Goal: Check status: Check status

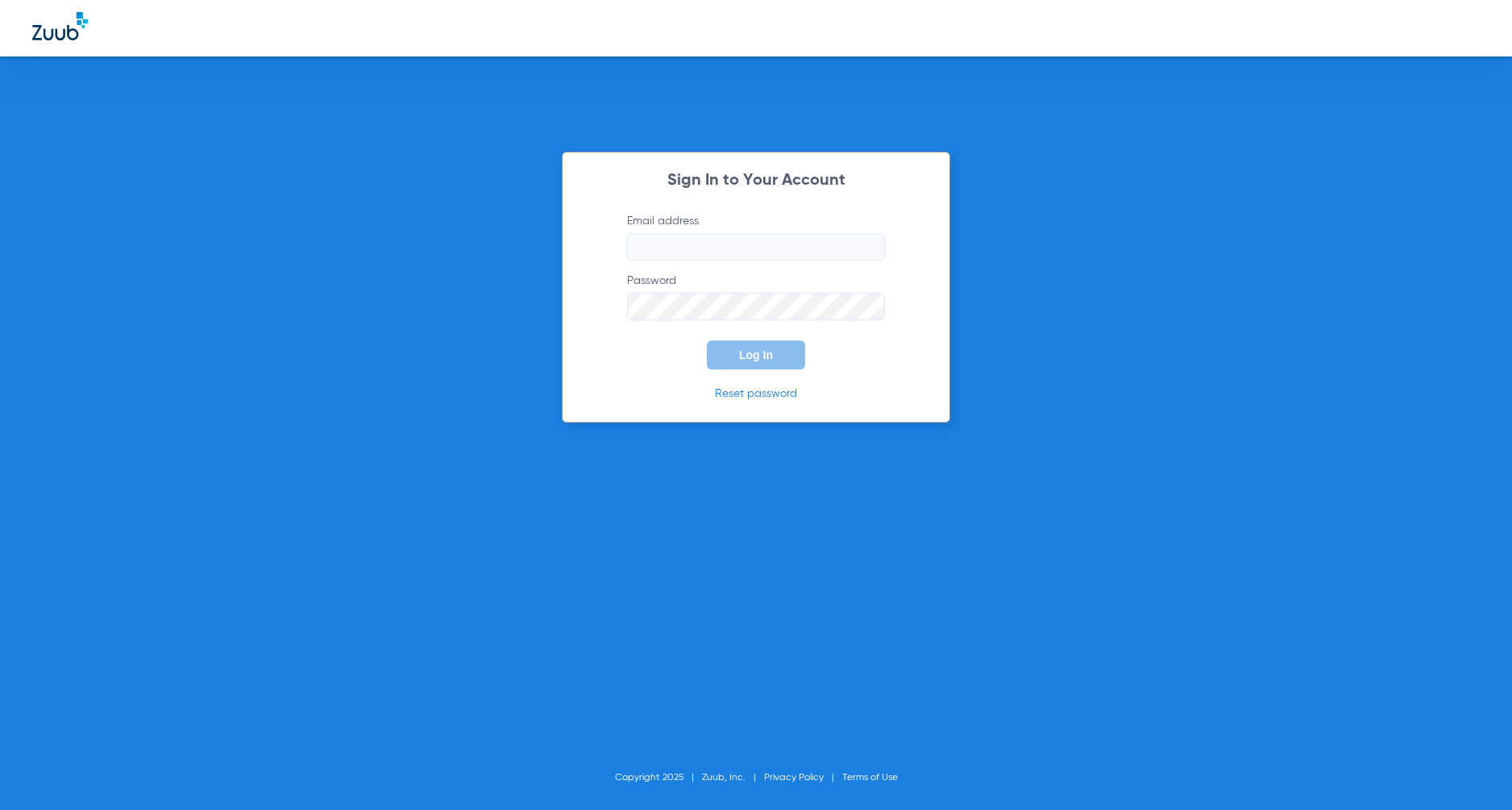
click at [703, 250] on input "Email address" at bounding box center [756, 246] width 258 height 28
click at [680, 243] on input "Email address" at bounding box center [756, 246] width 258 height 28
click at [678, 242] on input "Email address Required" at bounding box center [756, 246] width 258 height 28
paste input "[EMAIL_ADDRESS][DOMAIN_NAME]"
type input "[EMAIL_ADDRESS][DOMAIN_NAME]"
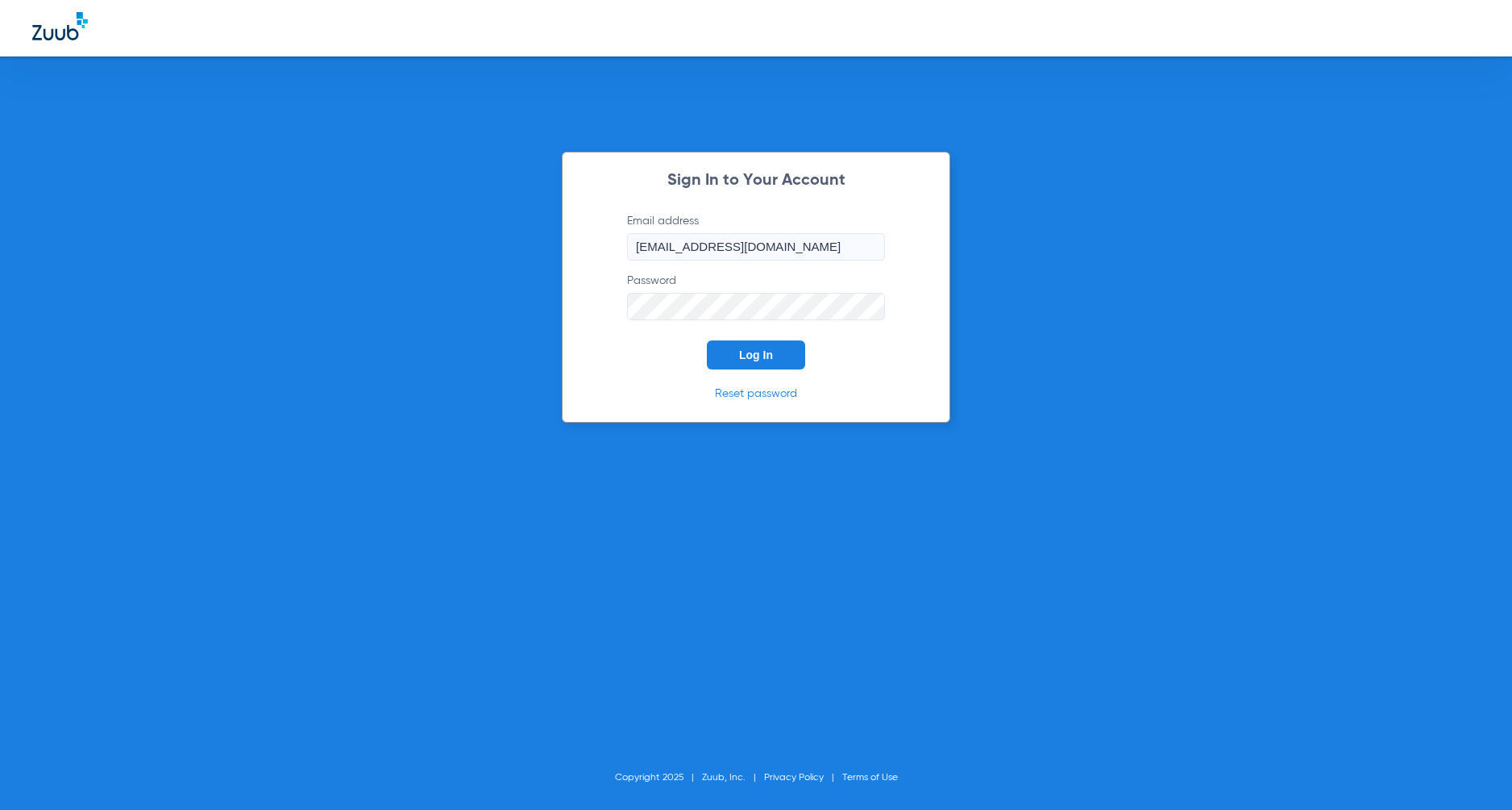
click at [756, 358] on span "Log In" at bounding box center [756, 355] width 34 height 13
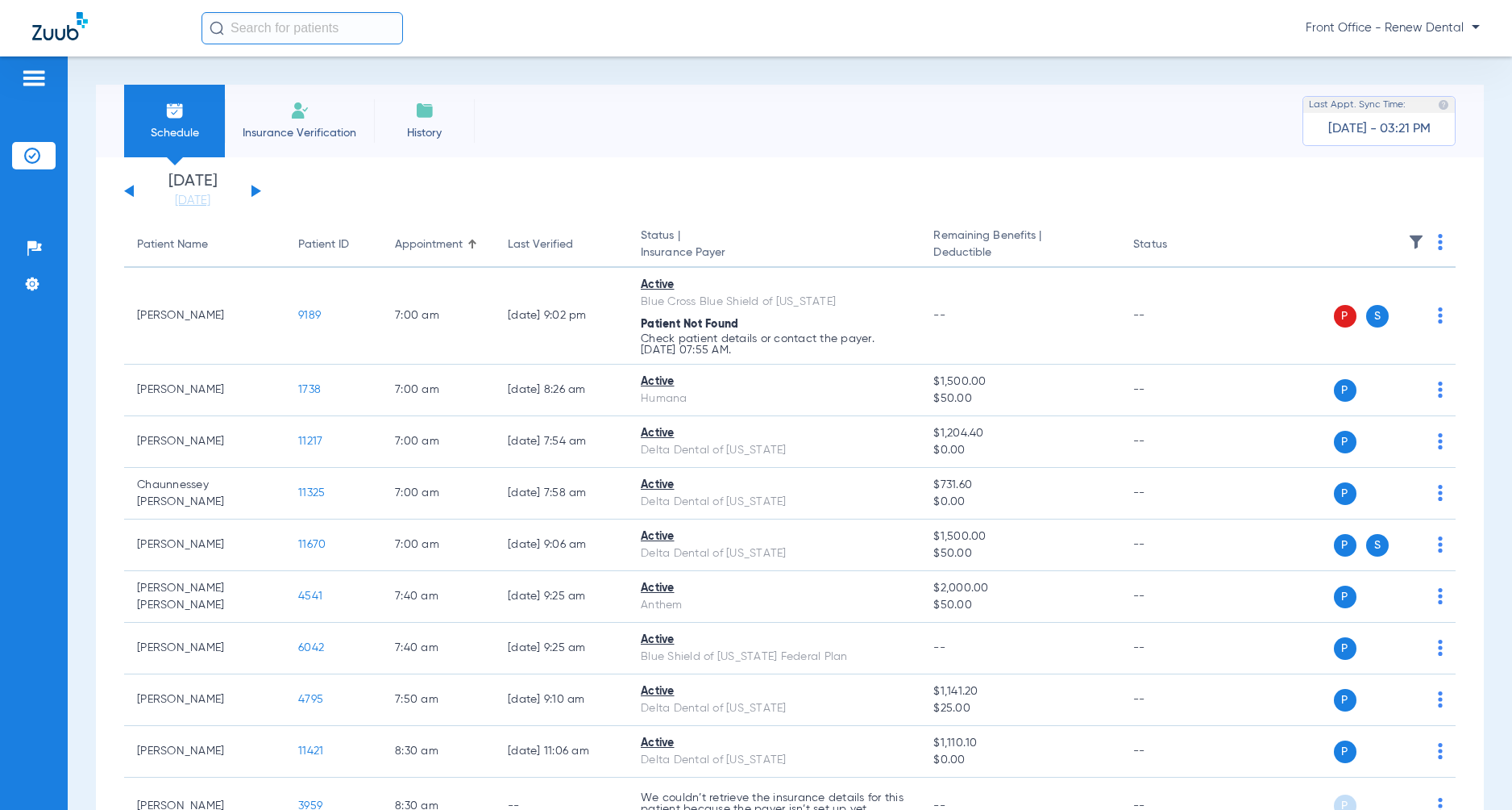
click at [256, 192] on button at bounding box center [256, 190] width 10 height 12
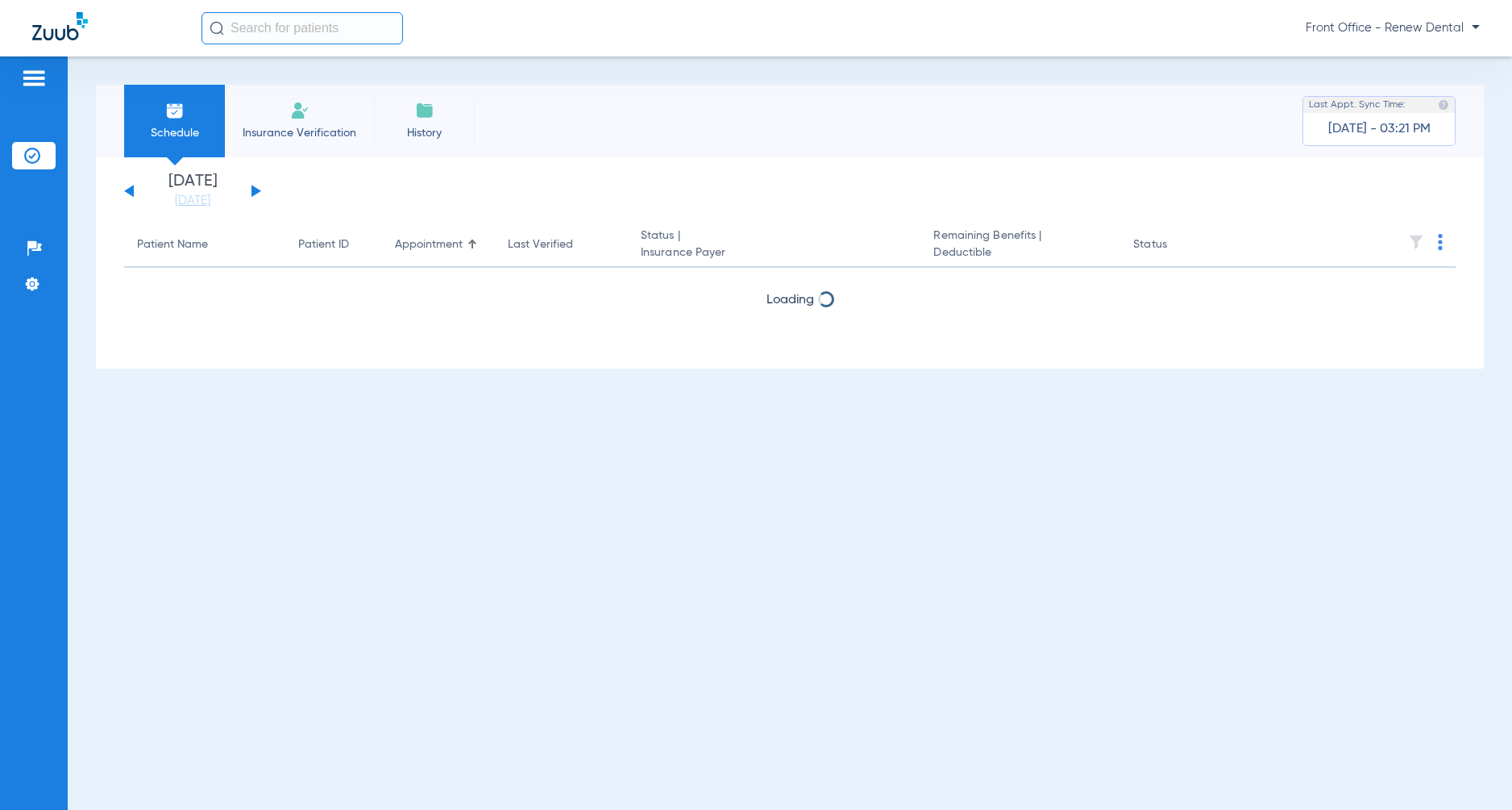
click at [256, 192] on button at bounding box center [256, 190] width 10 height 12
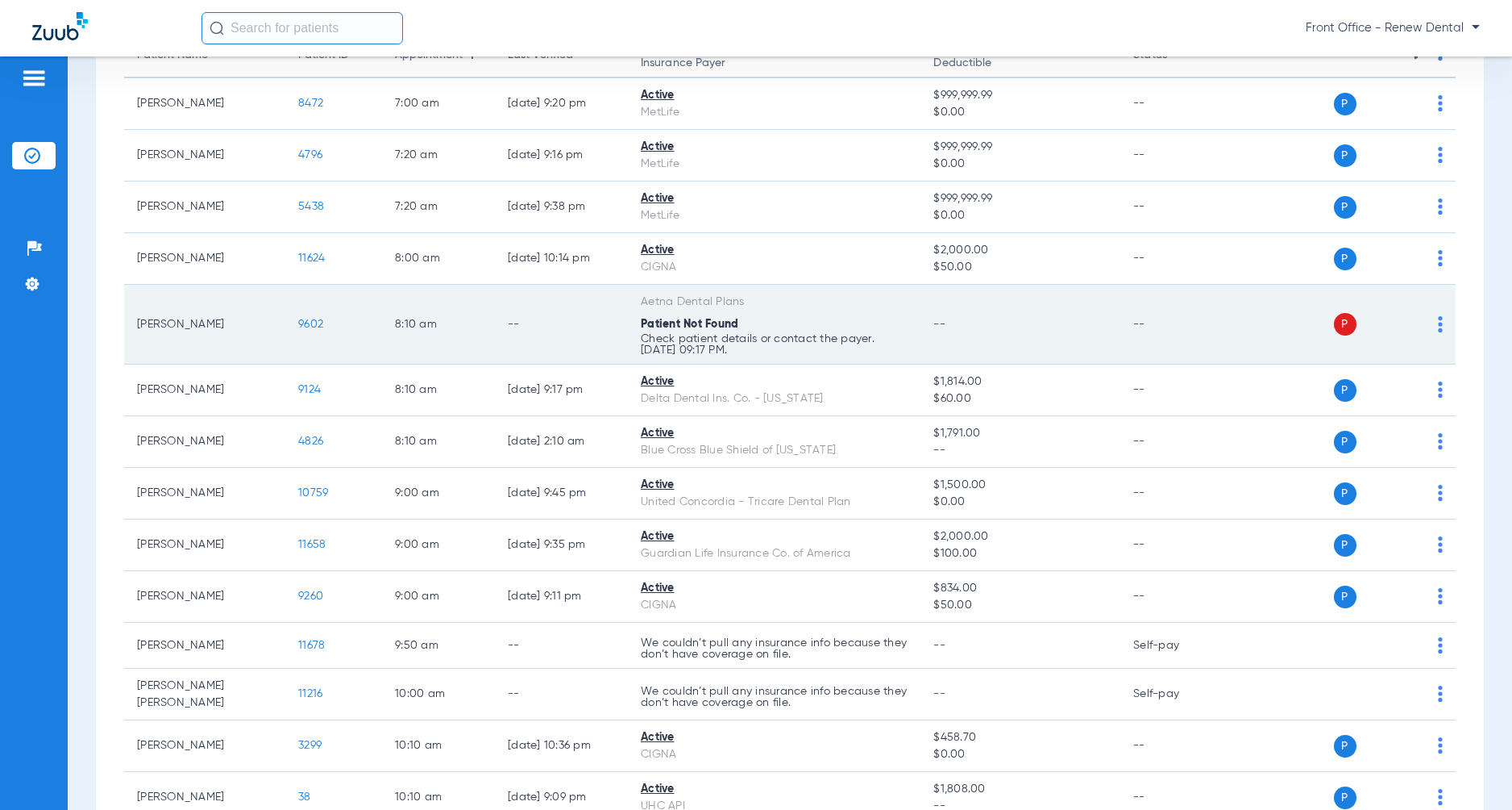
scroll to position [43, 0]
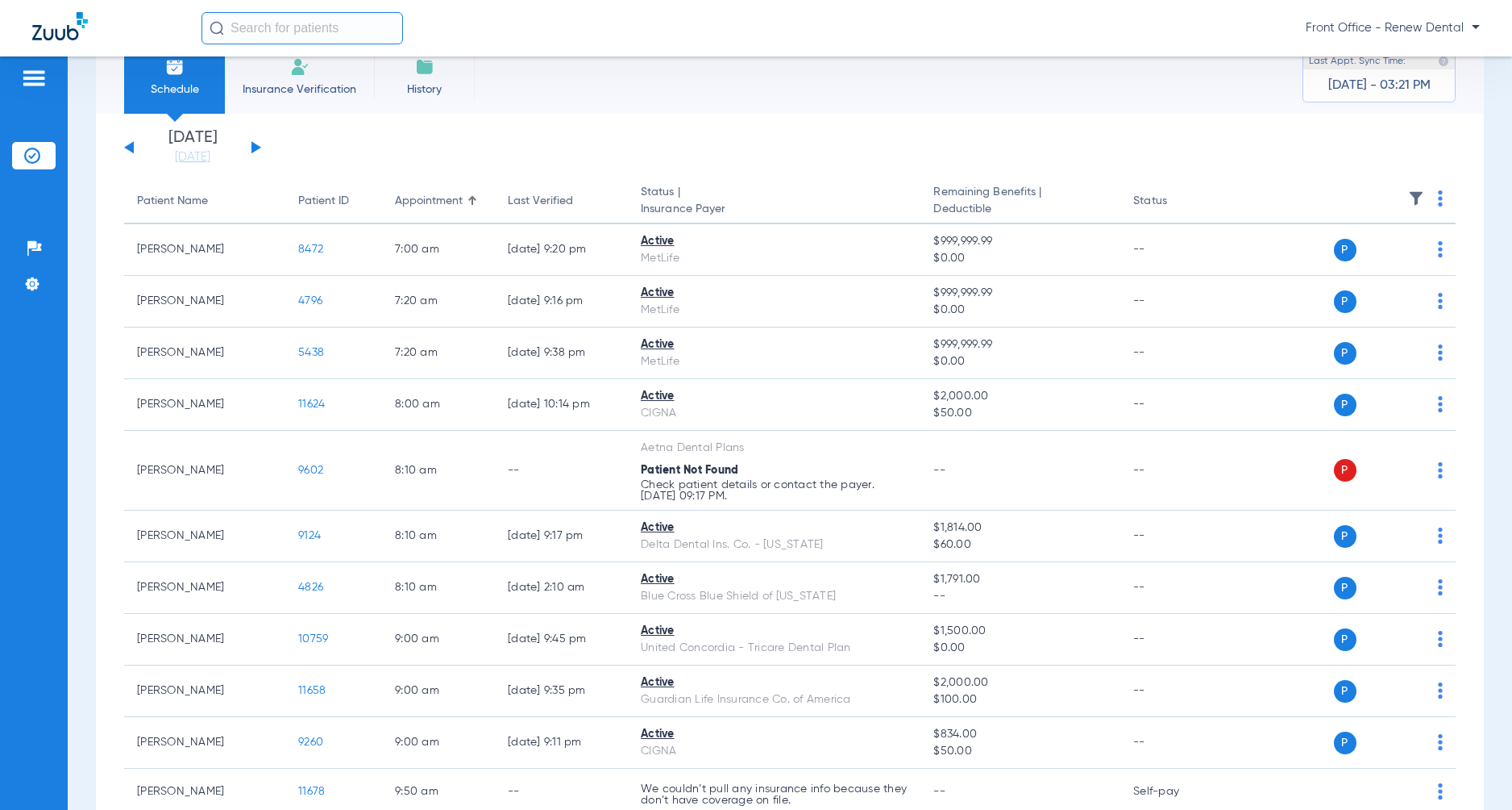
click at [128, 147] on button at bounding box center [129, 146] width 10 height 12
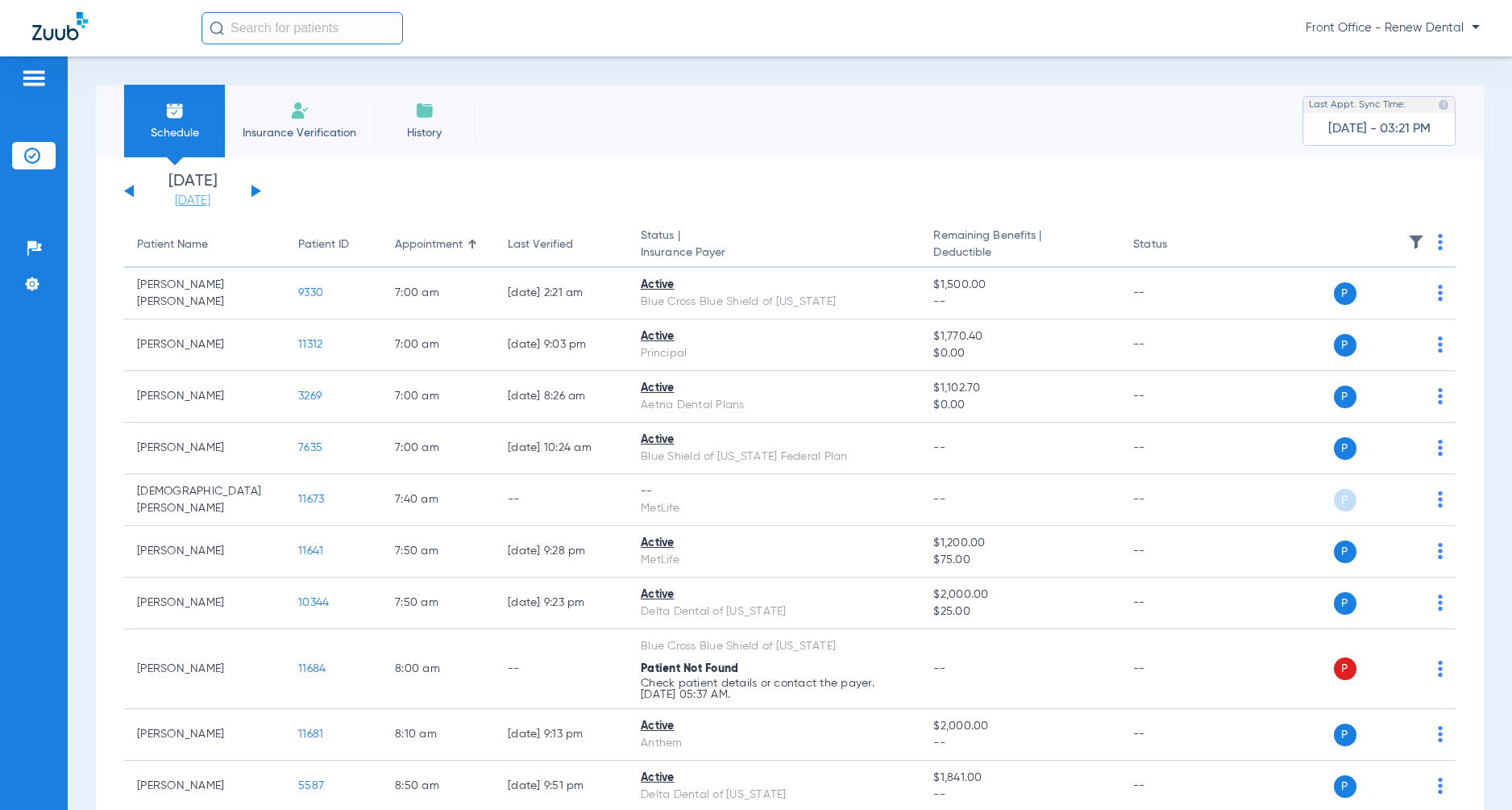
click at [192, 207] on link "[DATE]" at bounding box center [192, 201] width 97 height 17
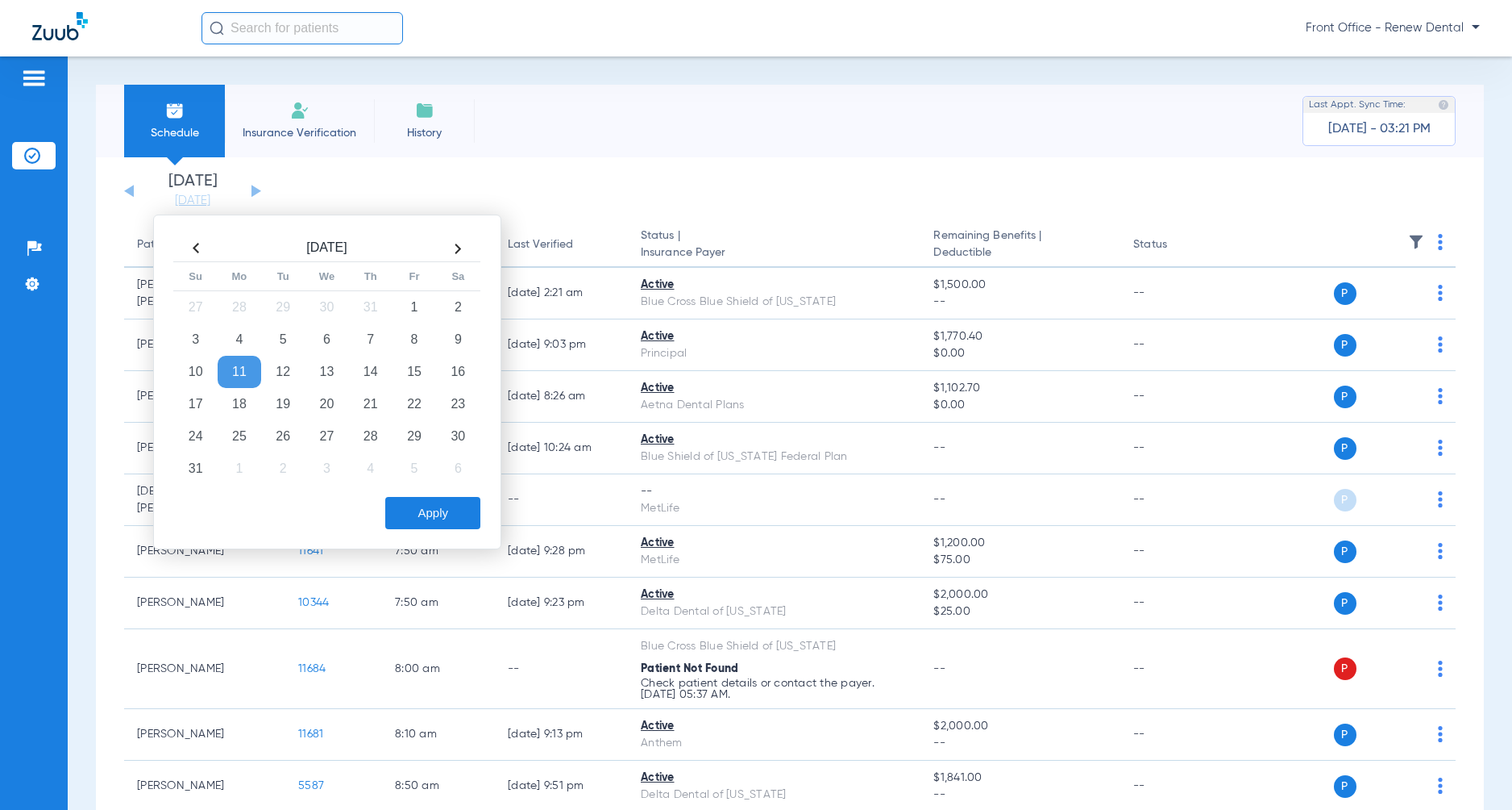
click at [439, 515] on button "Apply" at bounding box center [432, 512] width 95 height 32
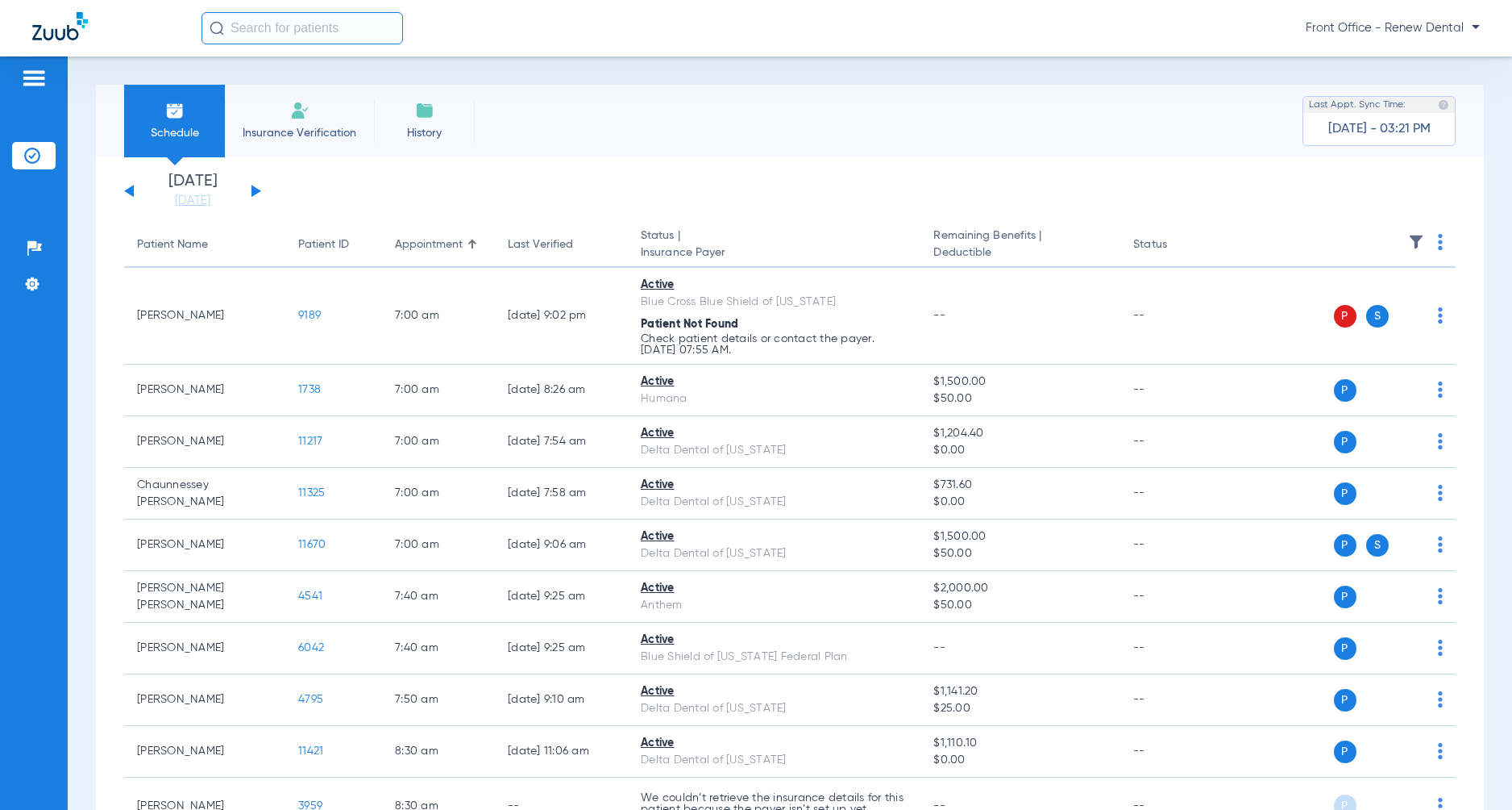
click at [253, 187] on button at bounding box center [256, 190] width 10 height 12
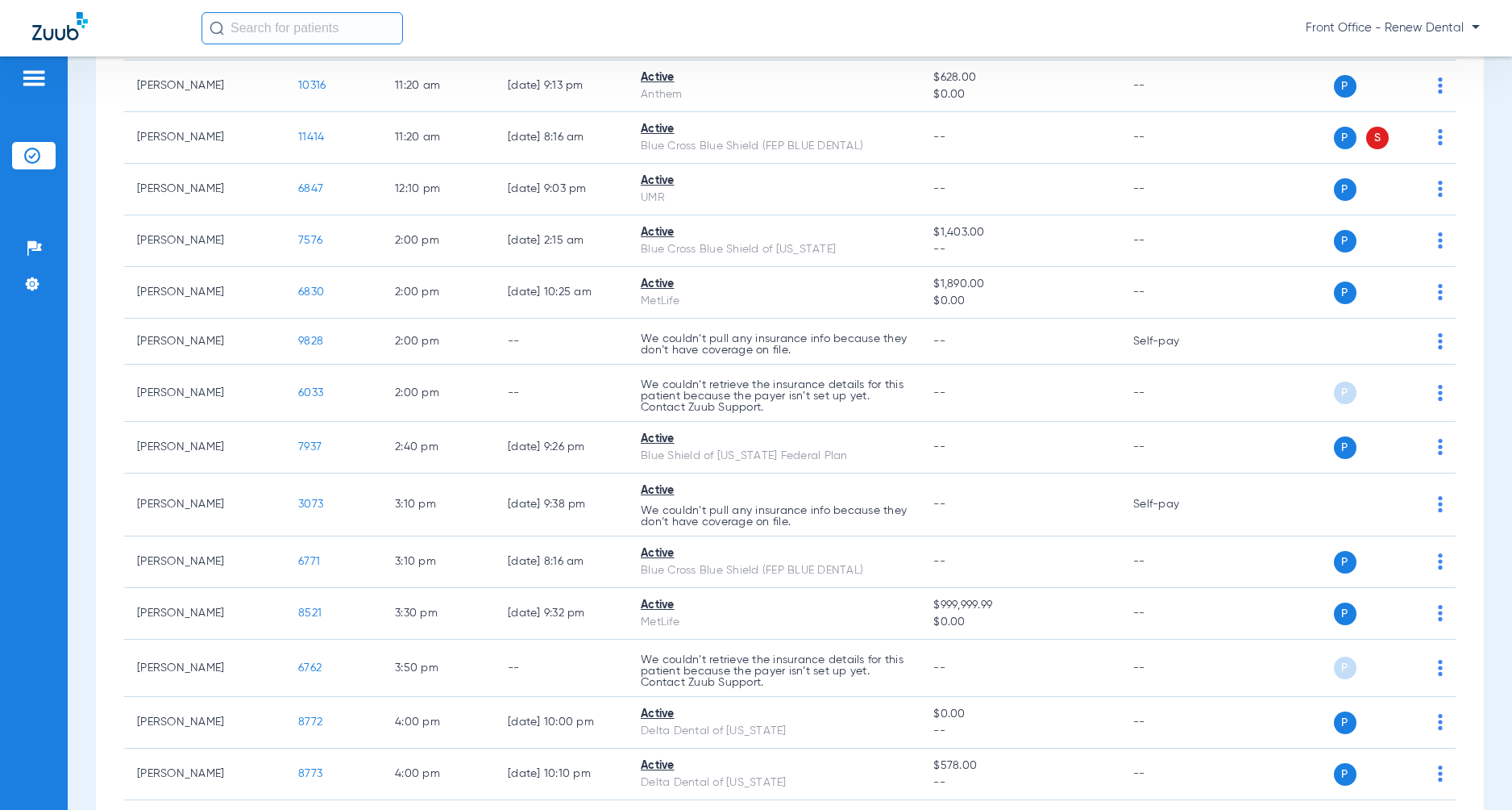
scroll to position [1290, 0]
